Goal: Task Accomplishment & Management: Manage account settings

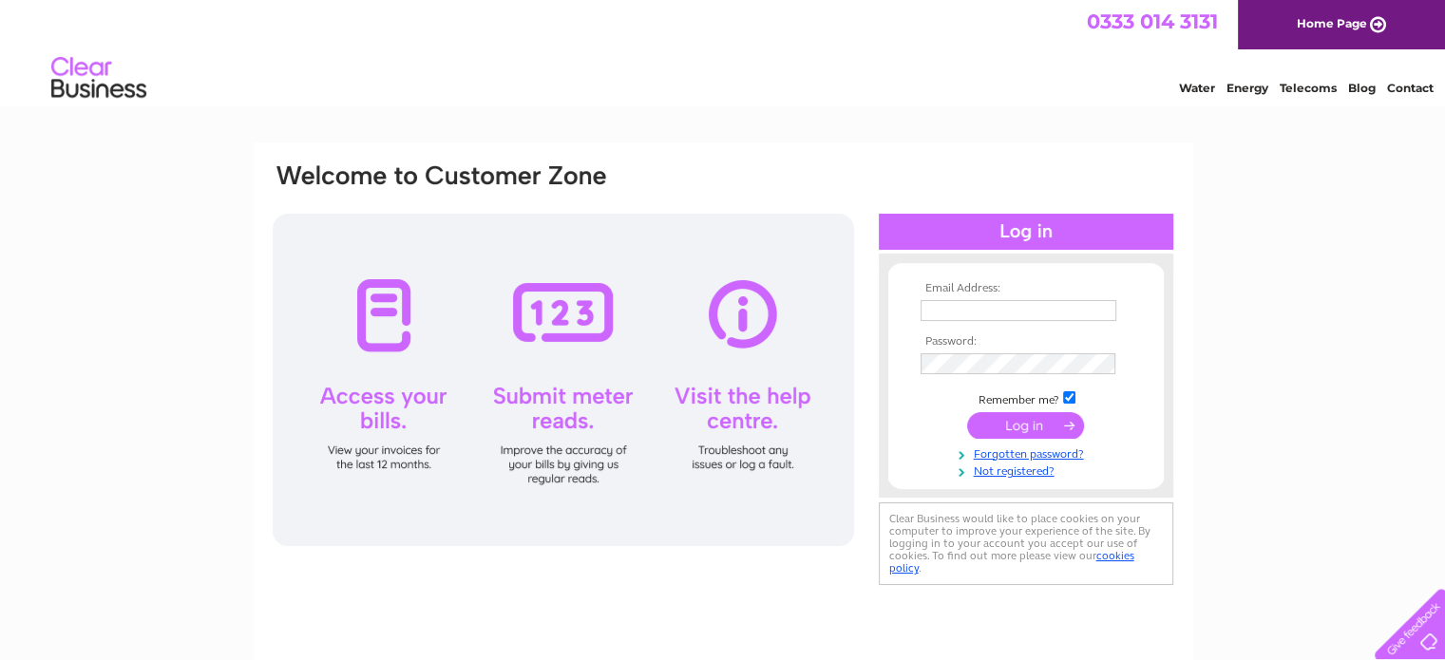
click at [998, 318] on input "text" at bounding box center [1019, 310] width 196 height 21
type input "[EMAIL_ADDRESS][DOMAIN_NAME]"
click at [967, 413] on input "submit" at bounding box center [1025, 426] width 117 height 27
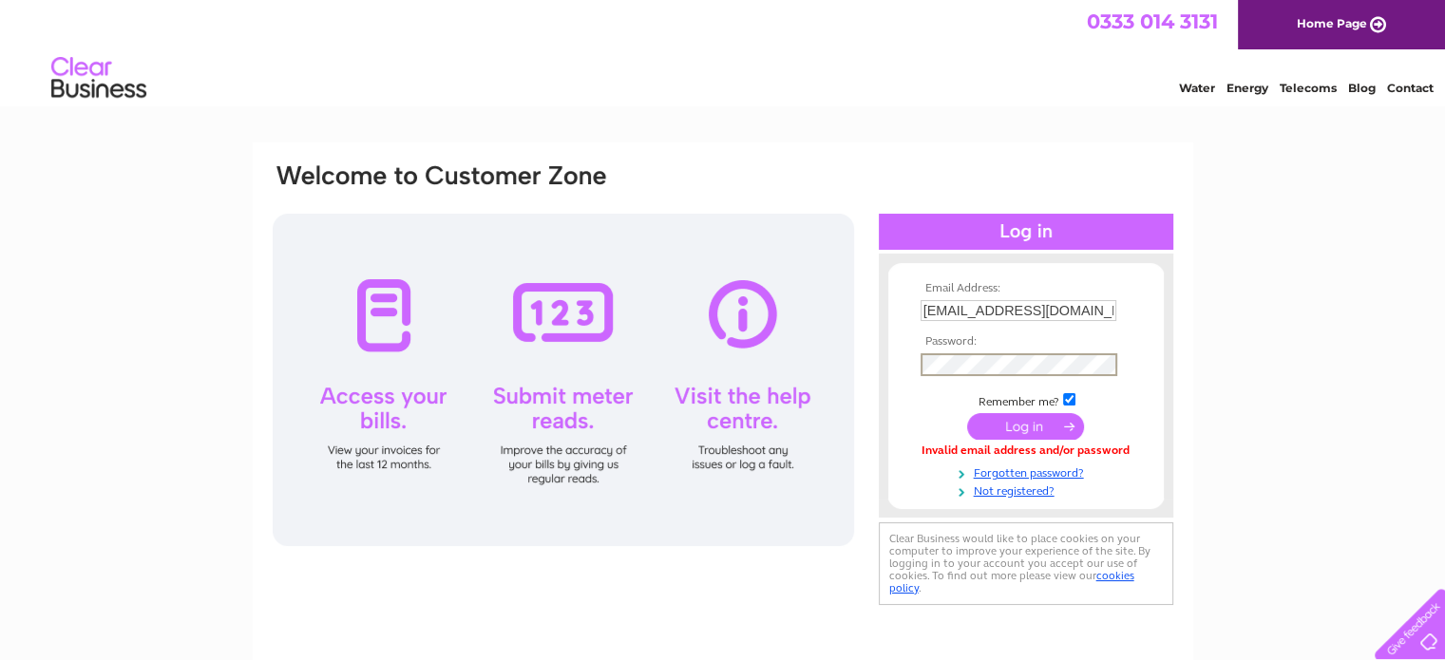
click at [1035, 430] on input "submit" at bounding box center [1025, 426] width 117 height 27
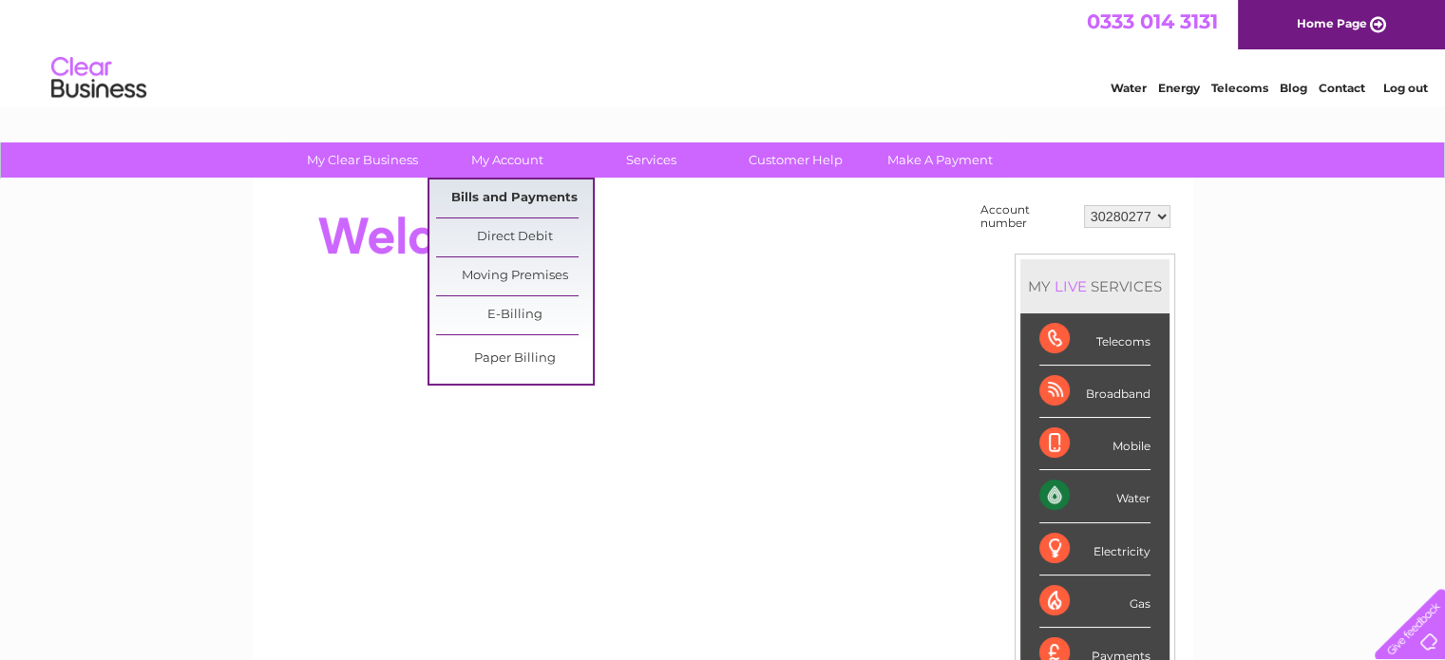
click at [544, 197] on link "Bills and Payments" at bounding box center [514, 199] width 157 height 38
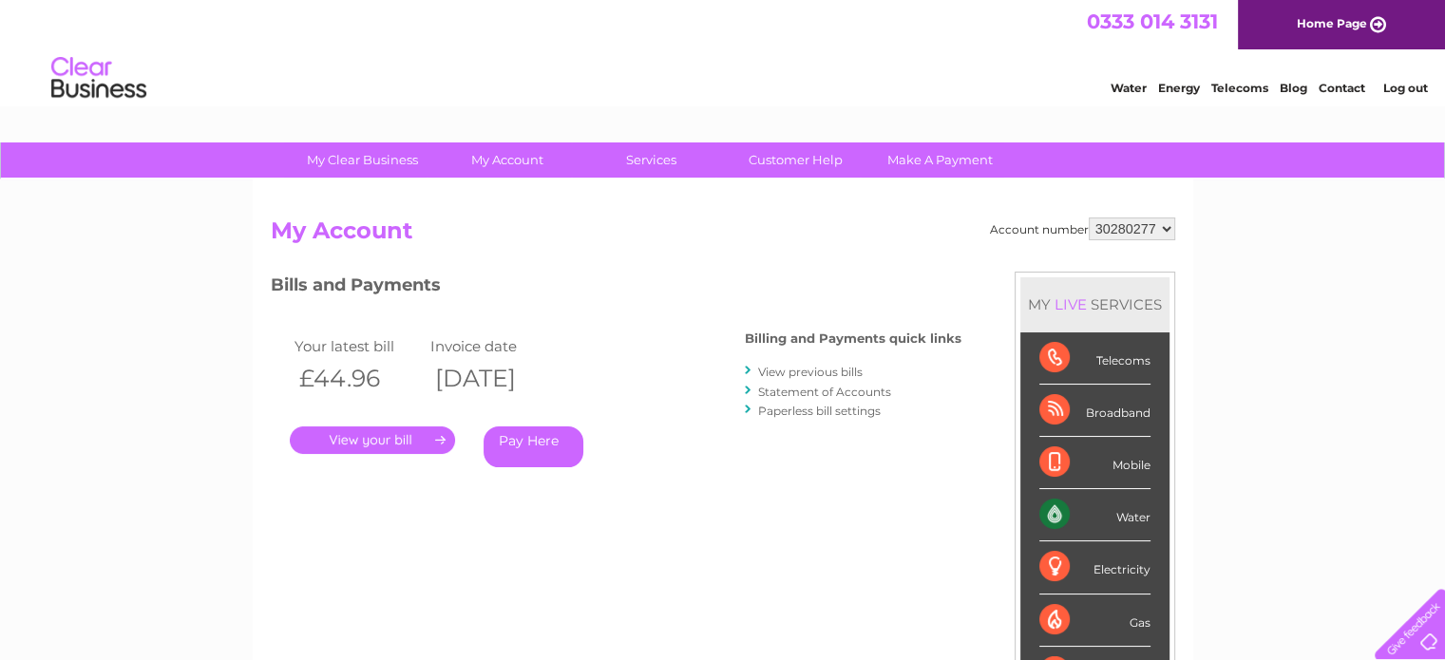
click at [385, 445] on link "." at bounding box center [372, 441] width 165 height 28
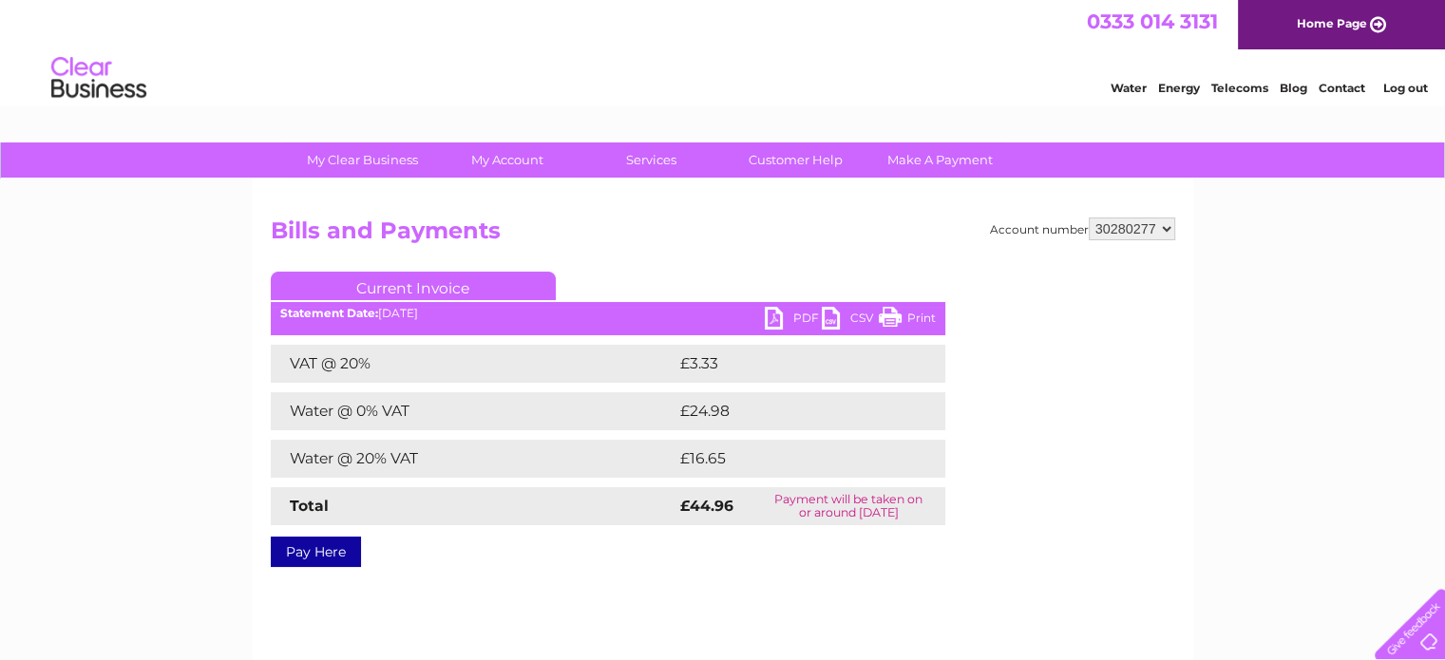
click at [775, 318] on link "PDF" at bounding box center [793, 321] width 57 height 28
